Goal: Browse casually: Explore the website without a specific task or goal

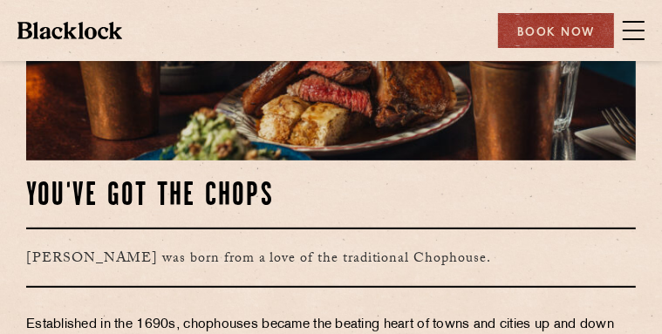
scroll to position [349, 0]
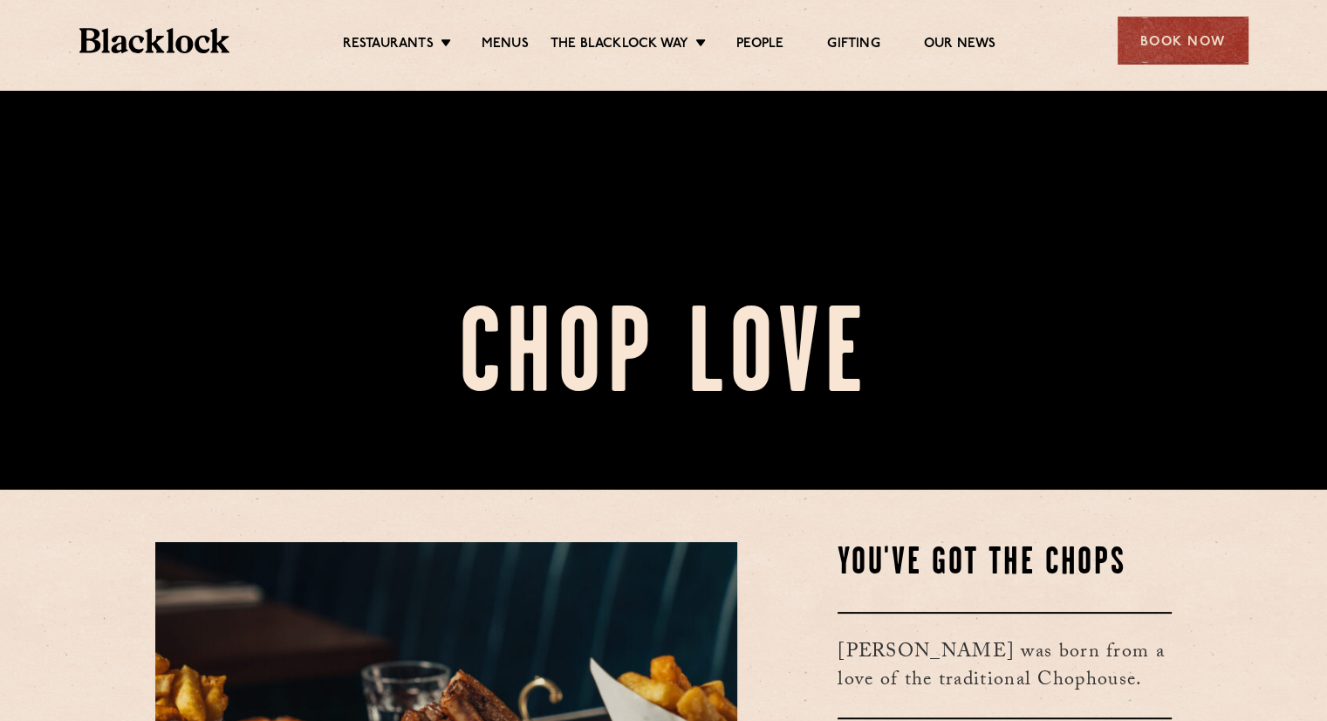
scroll to position [262, 0]
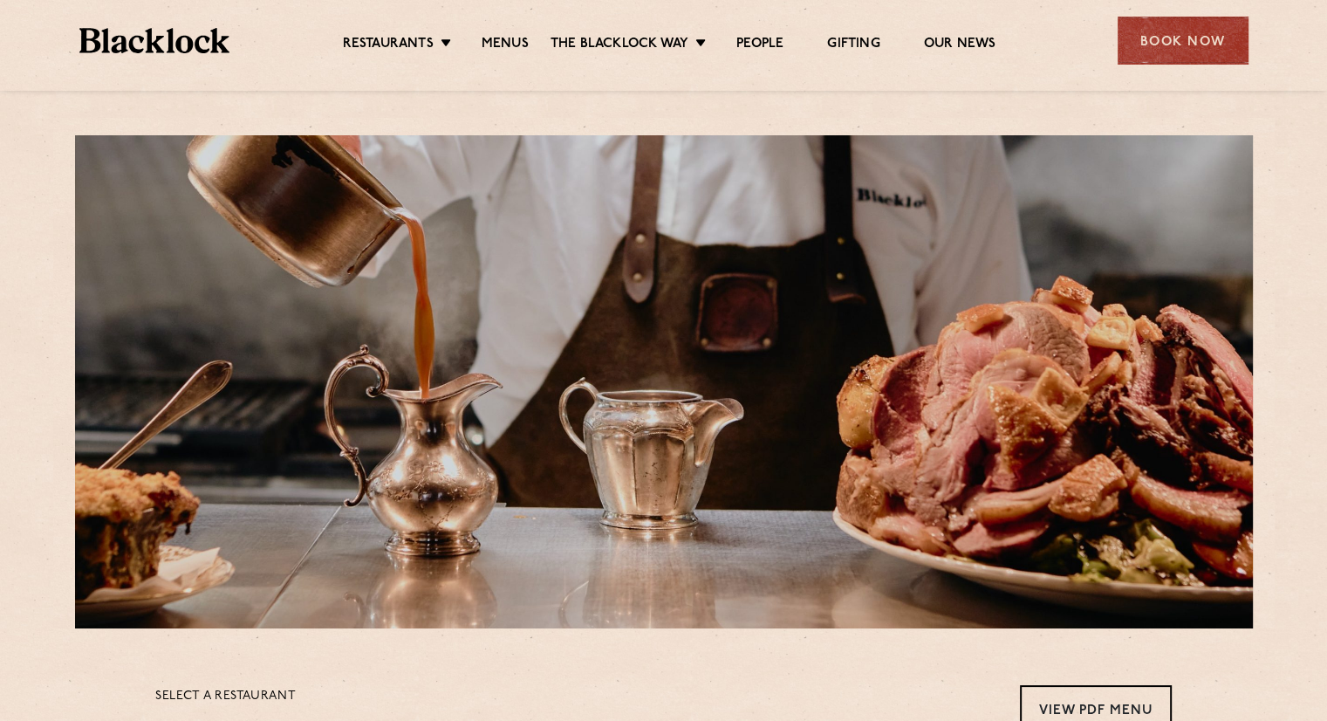
drag, startPoint x: 163, startPoint y: 51, endPoint x: 440, endPoint y: 85, distance: 278.6
click at [440, 85] on div at bounding box center [663, 84] width 1221 height 13
click at [147, 46] on img at bounding box center [154, 40] width 151 height 25
